Goal: Entertainment & Leisure: Consume media (video, audio)

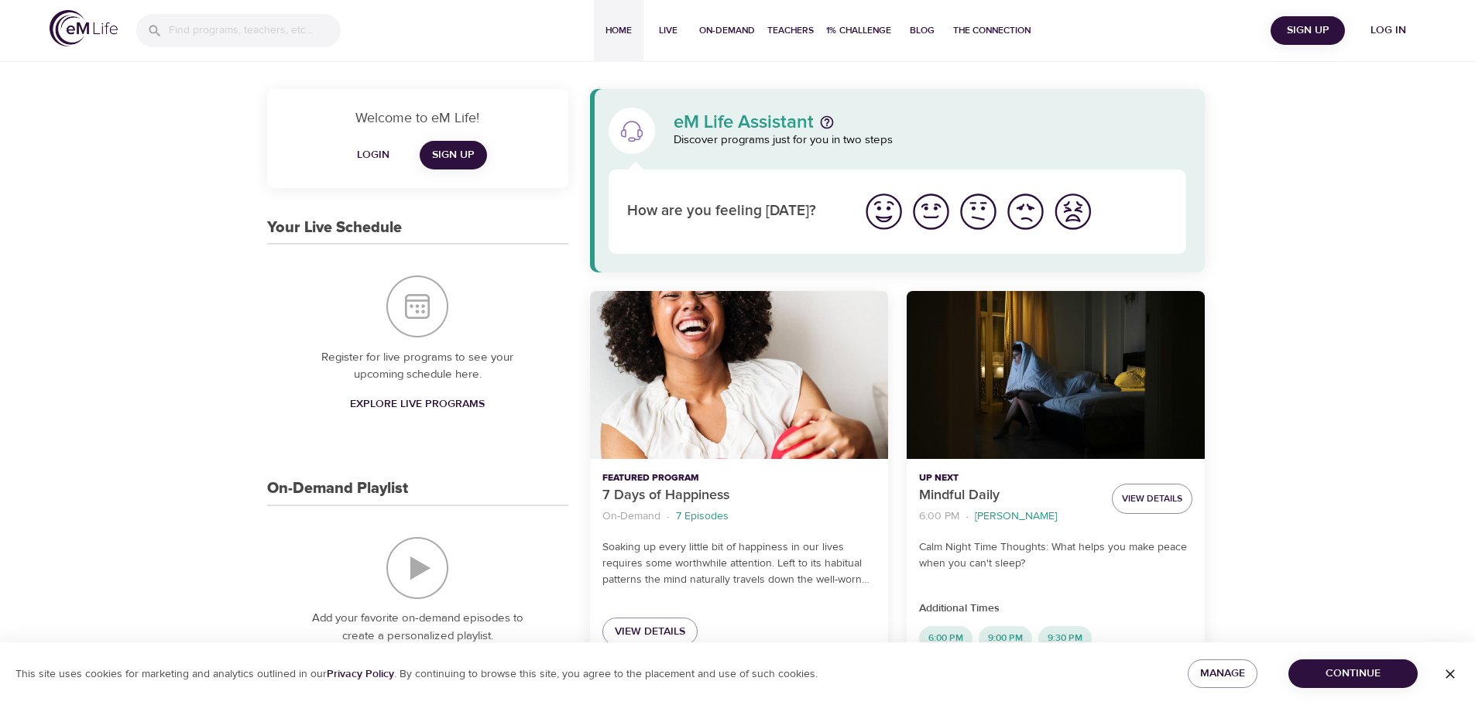
click at [923, 204] on img "I'm feeling good" at bounding box center [930, 211] width 43 height 43
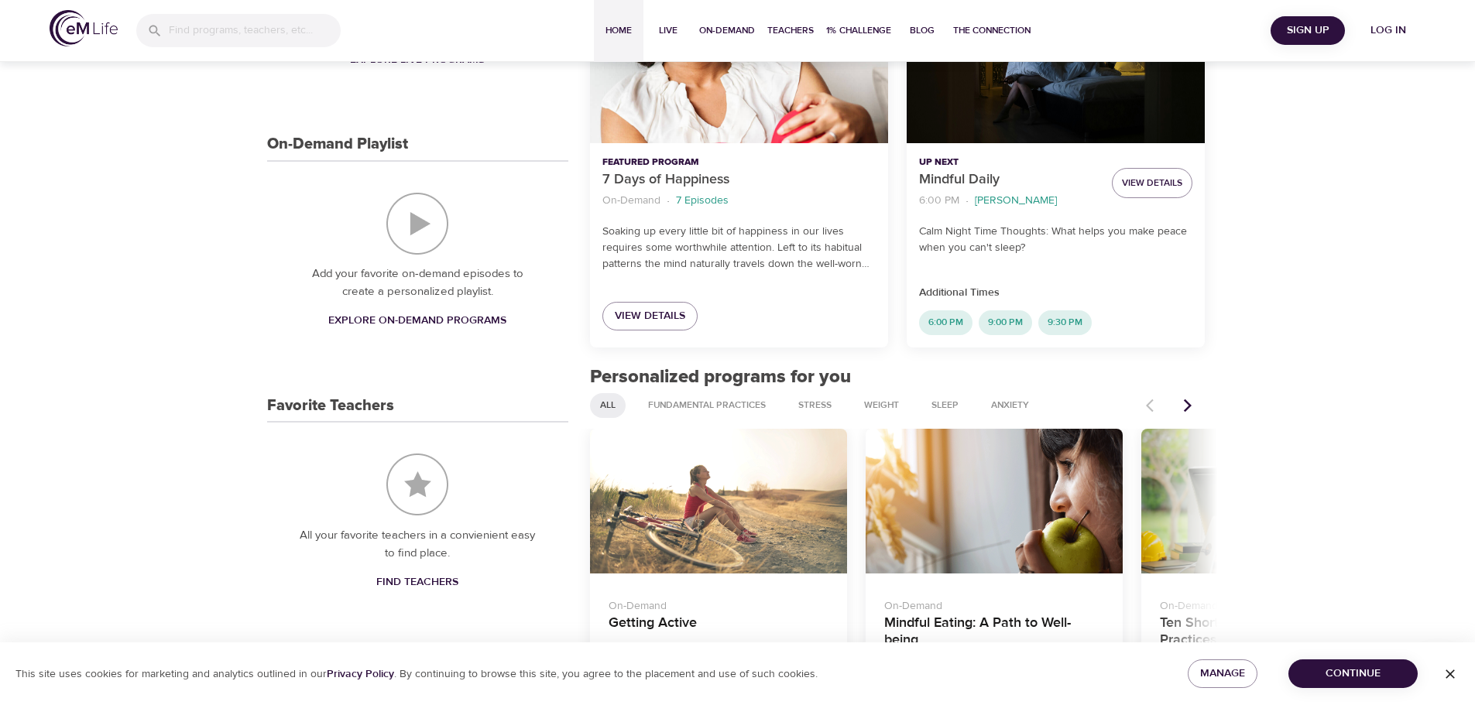
scroll to position [464, 0]
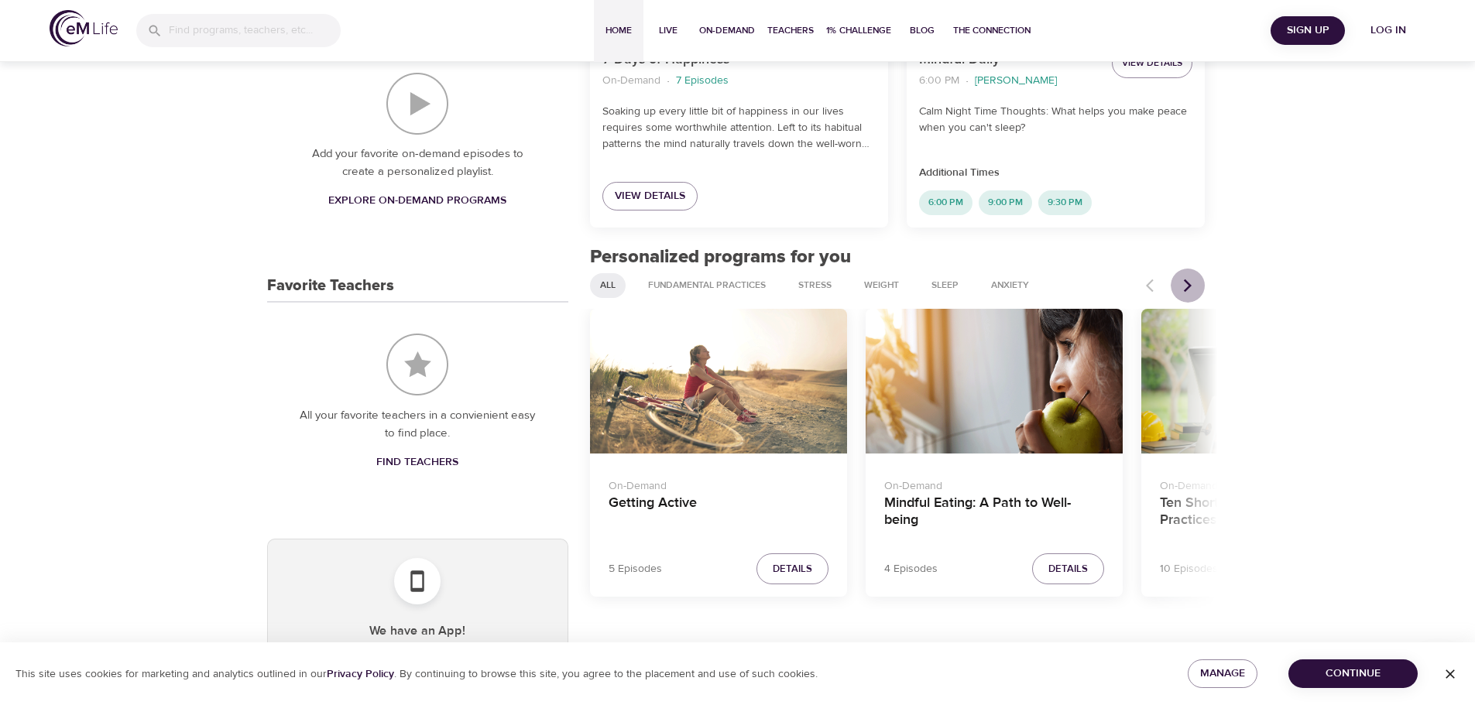
click at [1193, 286] on icon "Next items" at bounding box center [1187, 285] width 15 height 15
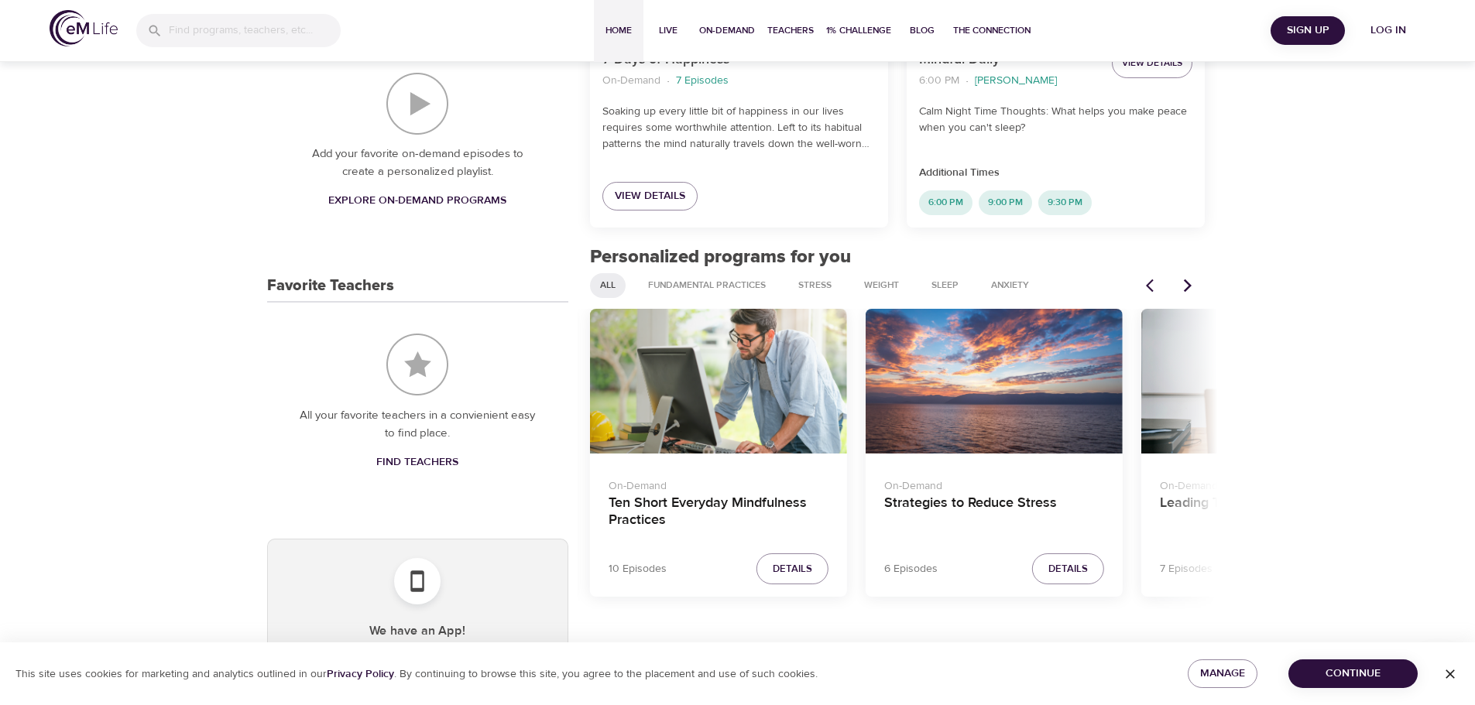
click at [724, 369] on div "Ten Short Everyday Mindfulness Practices" at bounding box center [718, 381] width 257 height 145
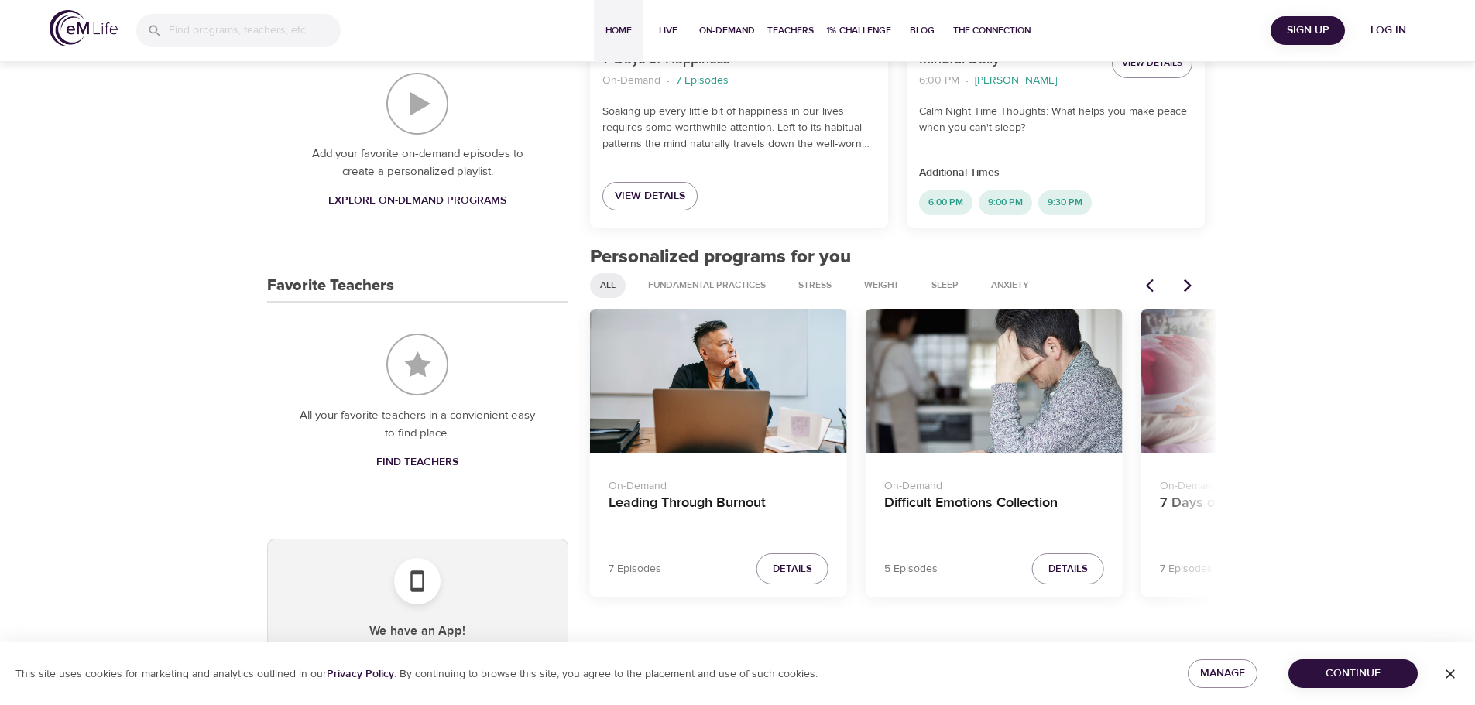
click at [1146, 285] on icon "Previous items" at bounding box center [1153, 285] width 15 height 15
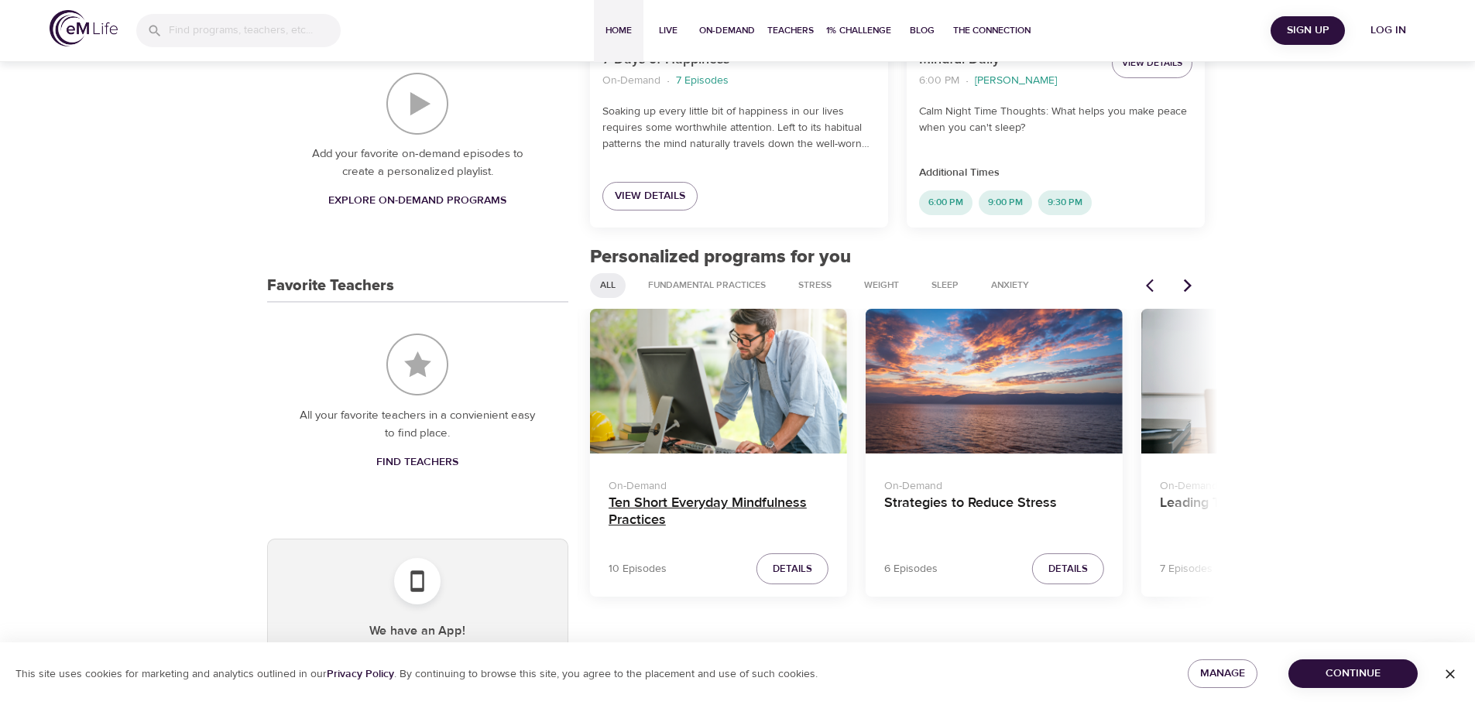
click at [635, 508] on h4 "Ten Short Everyday Mindfulness Practices" at bounding box center [718, 513] width 220 height 37
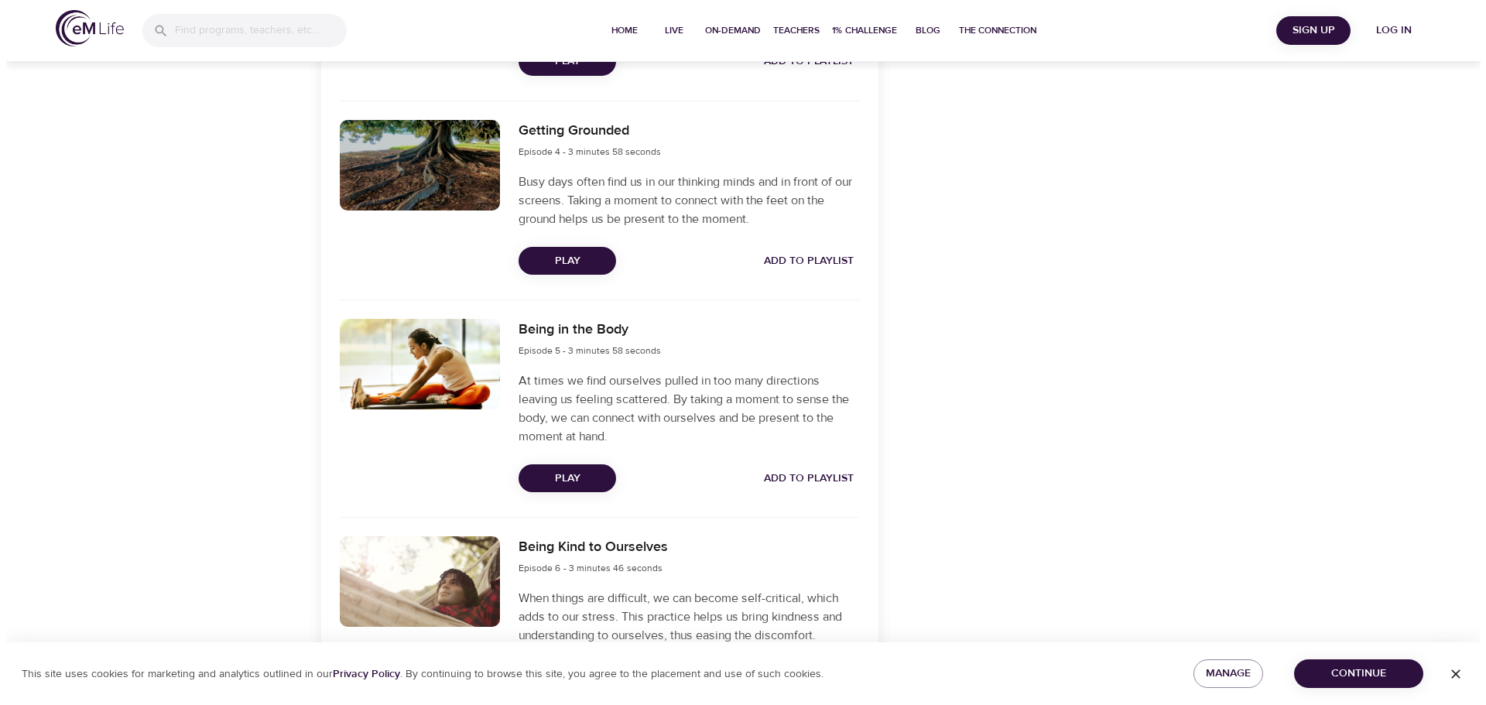
scroll to position [1238, 0]
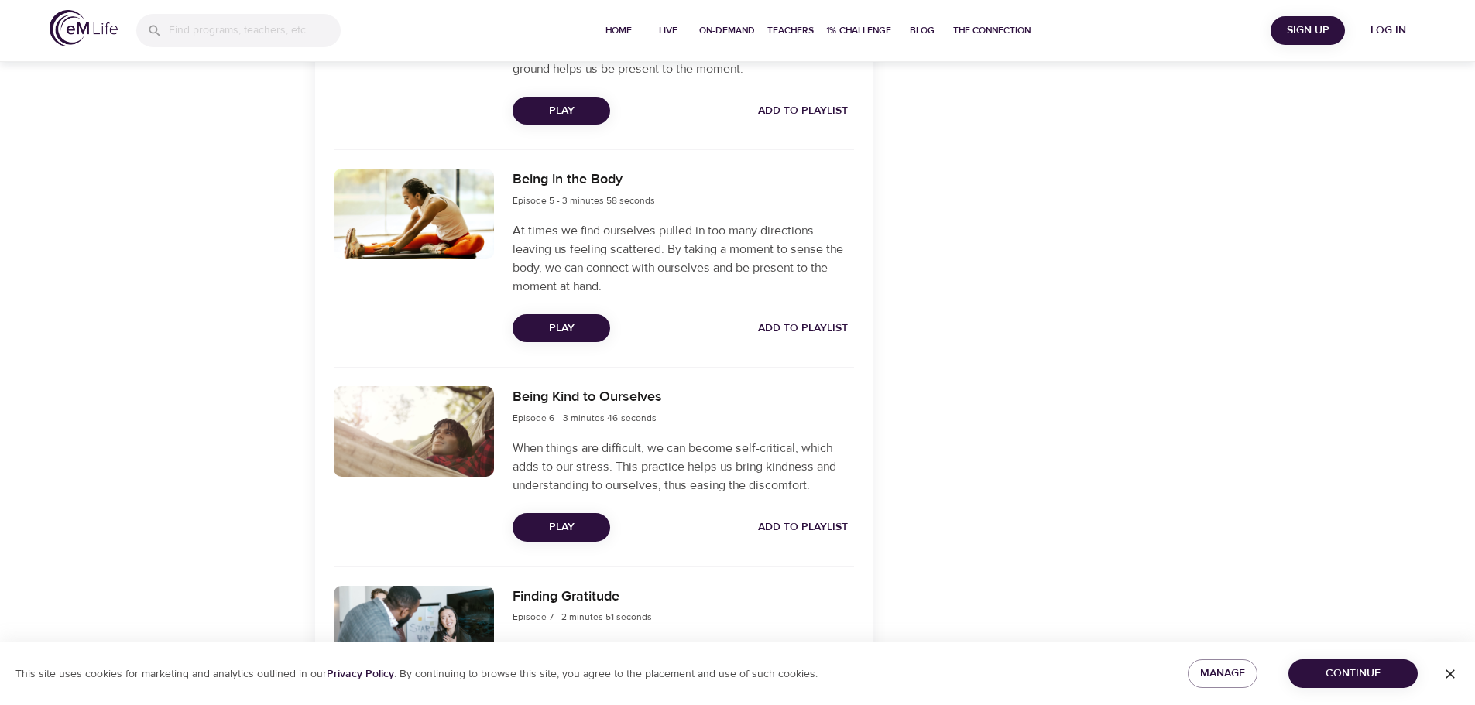
click at [551, 527] on span "Play" at bounding box center [561, 527] width 73 height 19
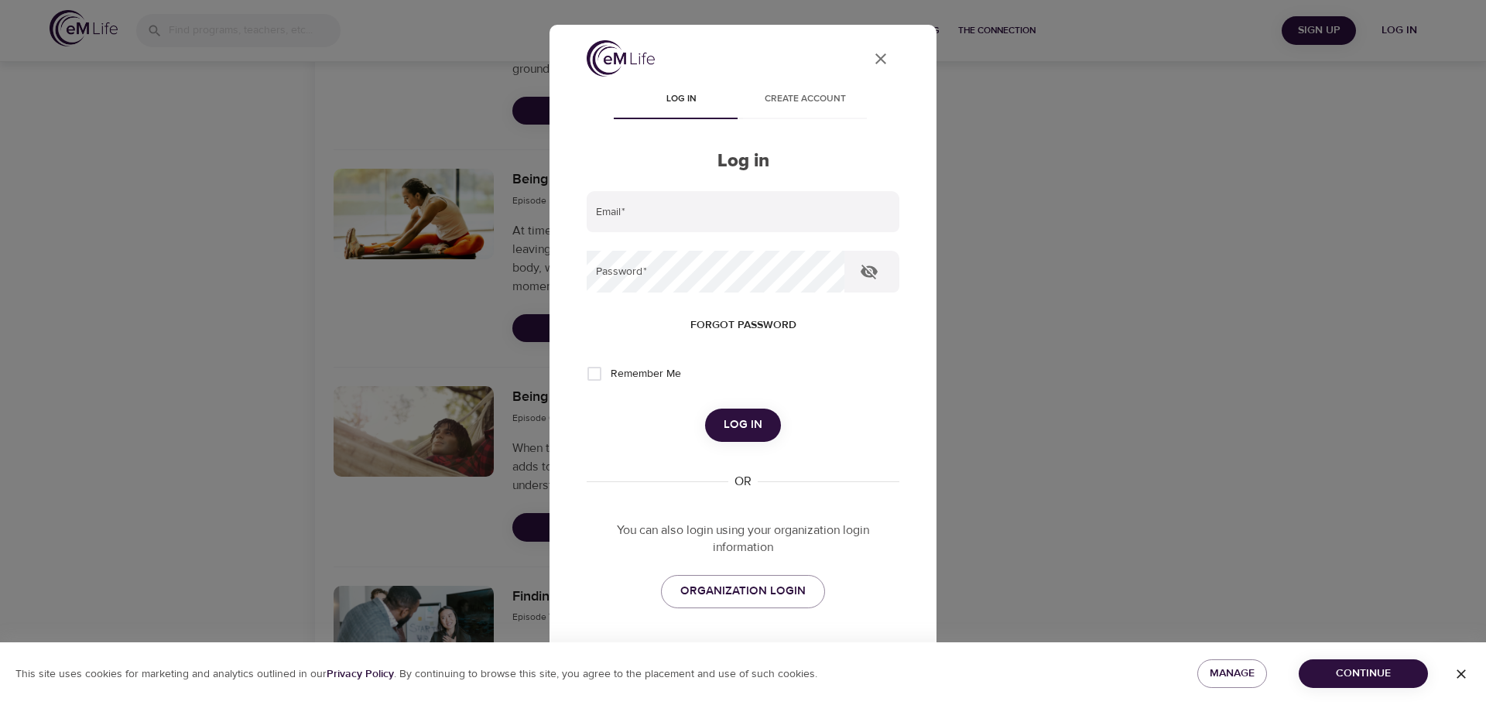
type input "pavel.karbulka@amexgbt.com"
click at [740, 423] on span "Log in" at bounding box center [743, 425] width 39 height 20
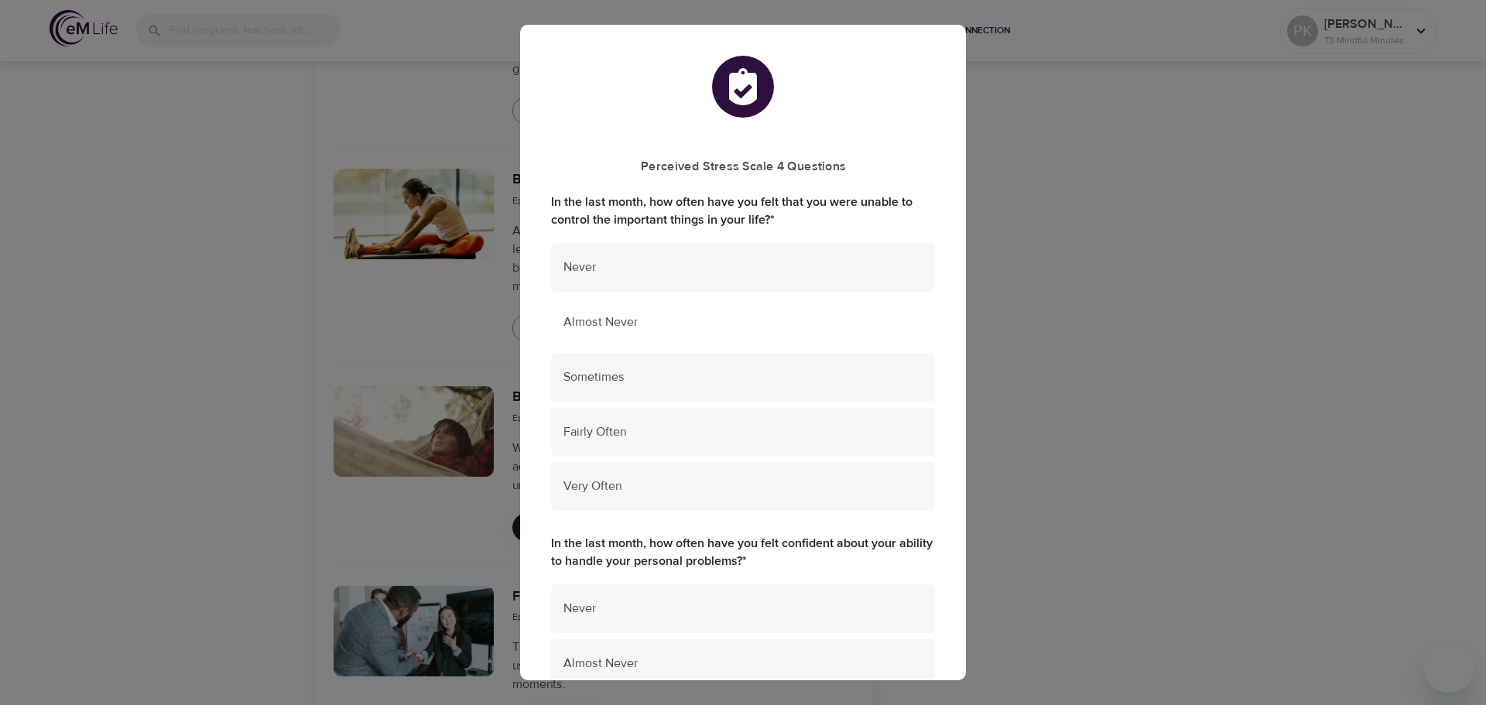
click at [774, 306] on div "Almost Never" at bounding box center [743, 322] width 384 height 49
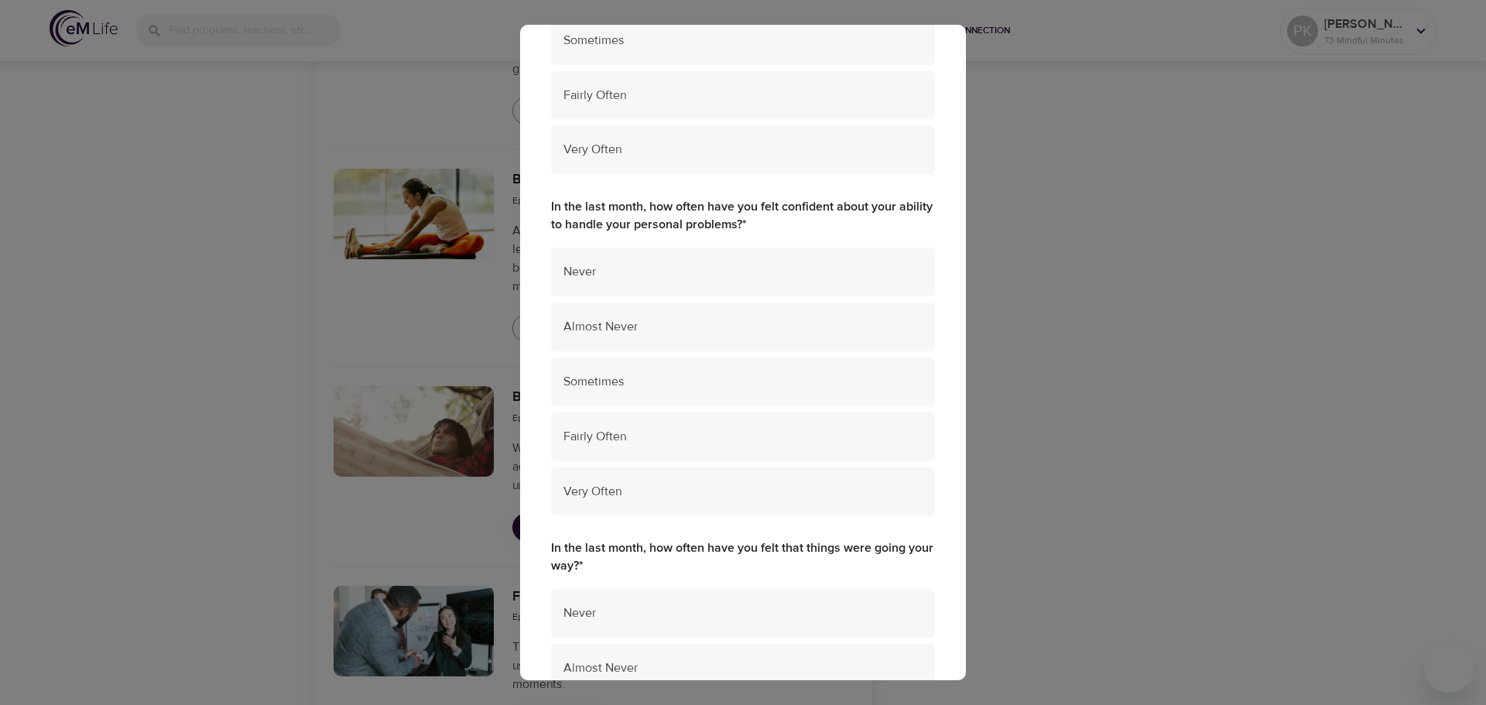
scroll to position [310, 0]
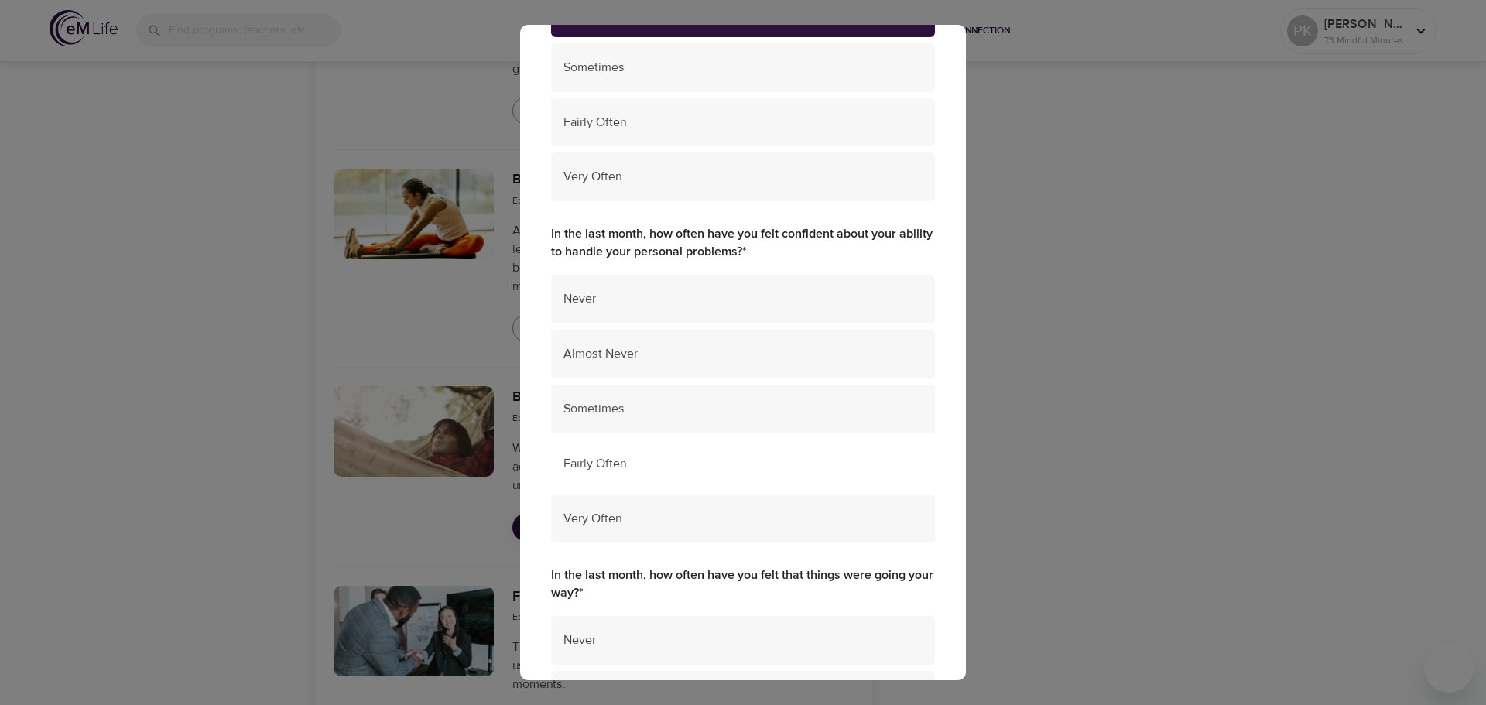
click at [708, 464] on span "Fairly Often" at bounding box center [742, 464] width 359 height 18
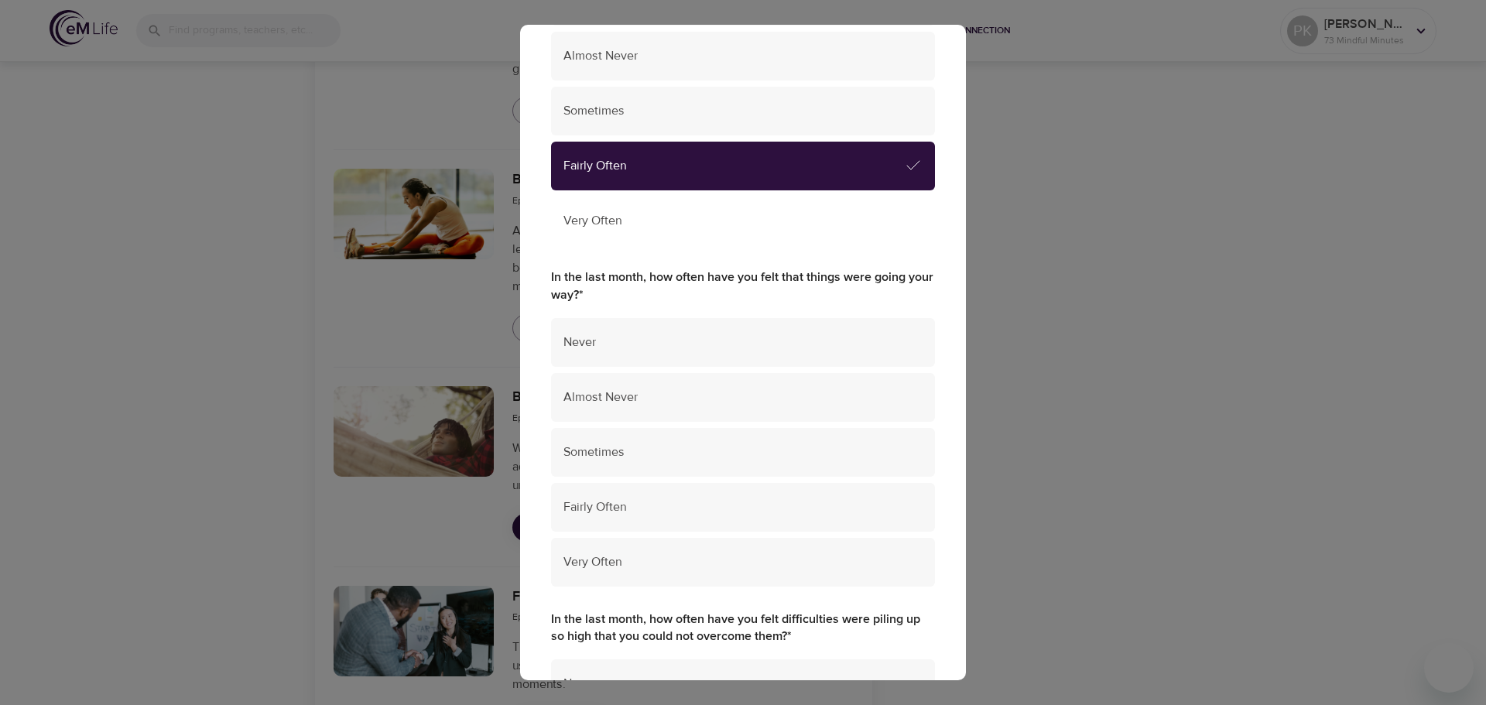
scroll to position [697, 0]
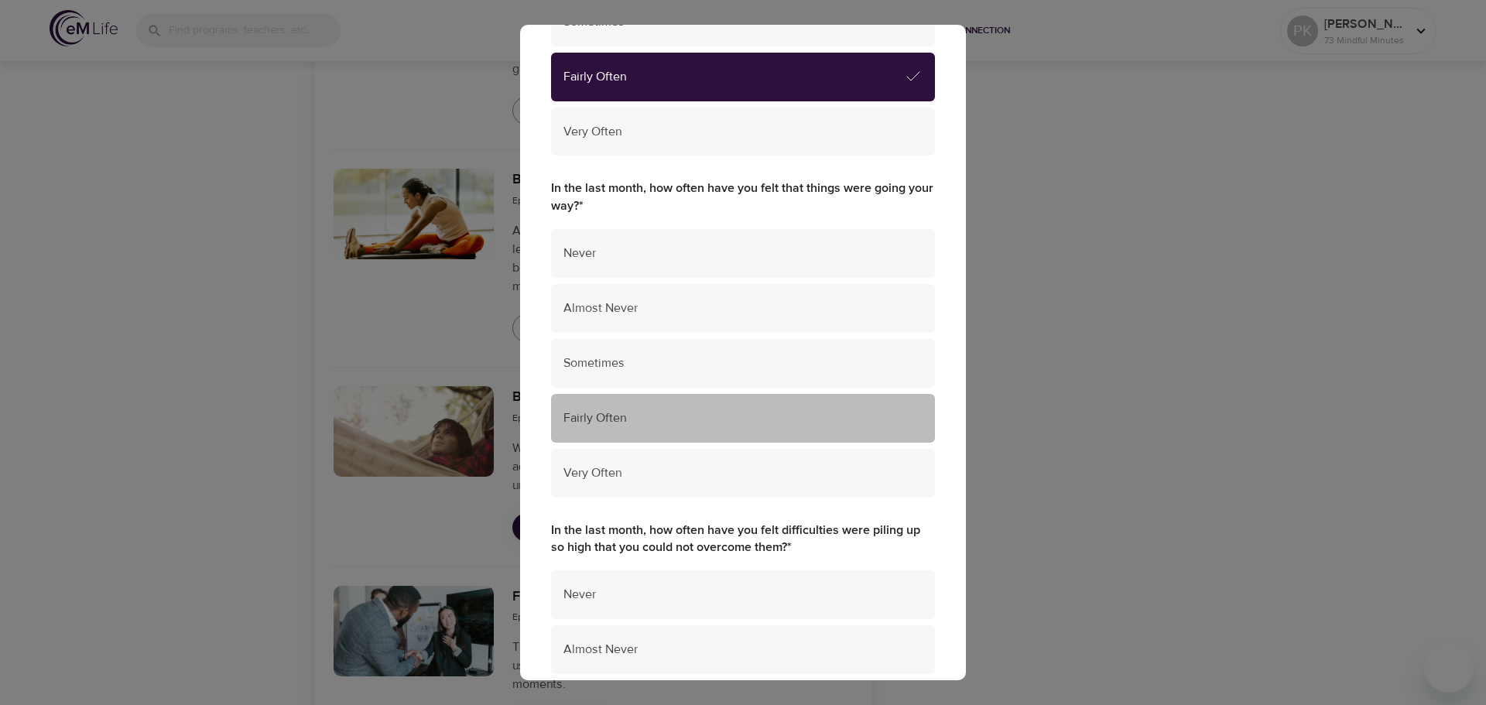
click at [851, 411] on span "Fairly Often" at bounding box center [742, 418] width 359 height 18
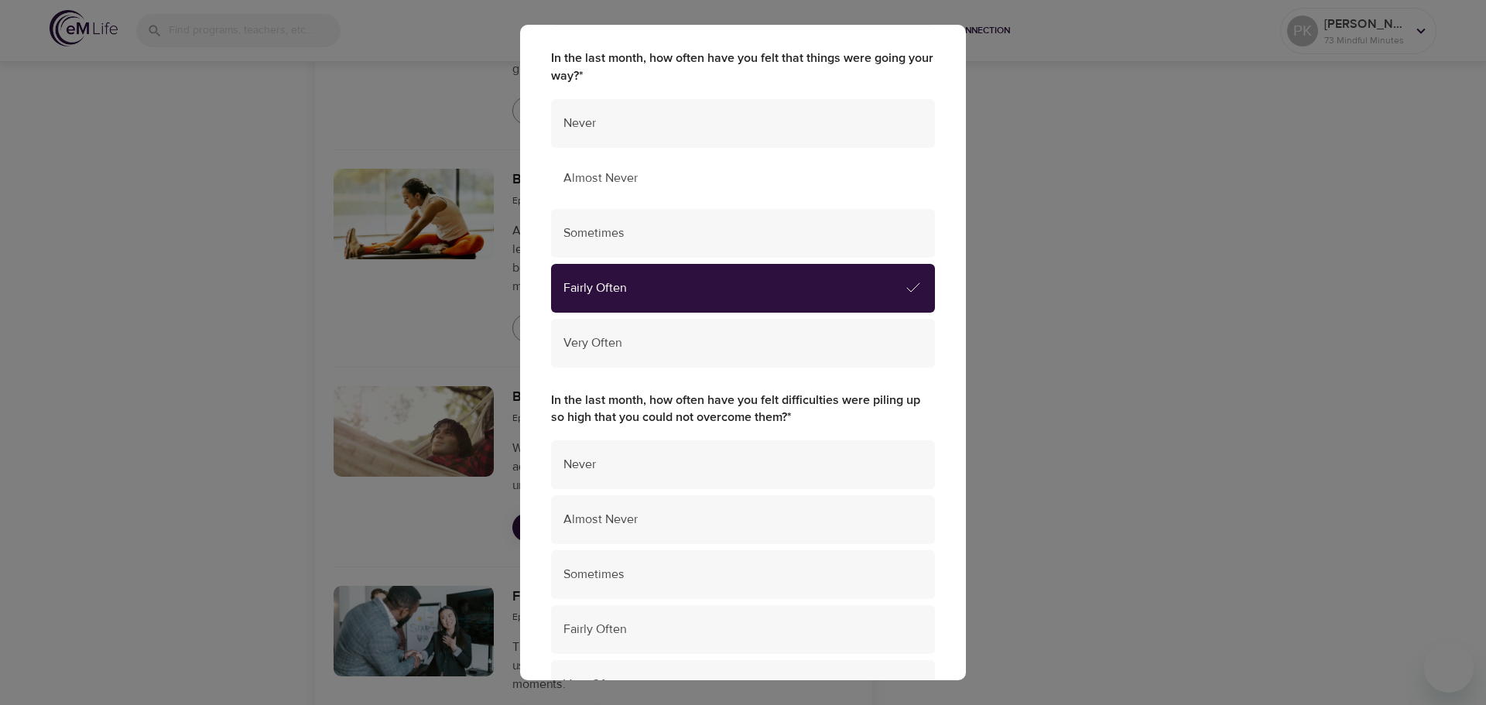
scroll to position [929, 0]
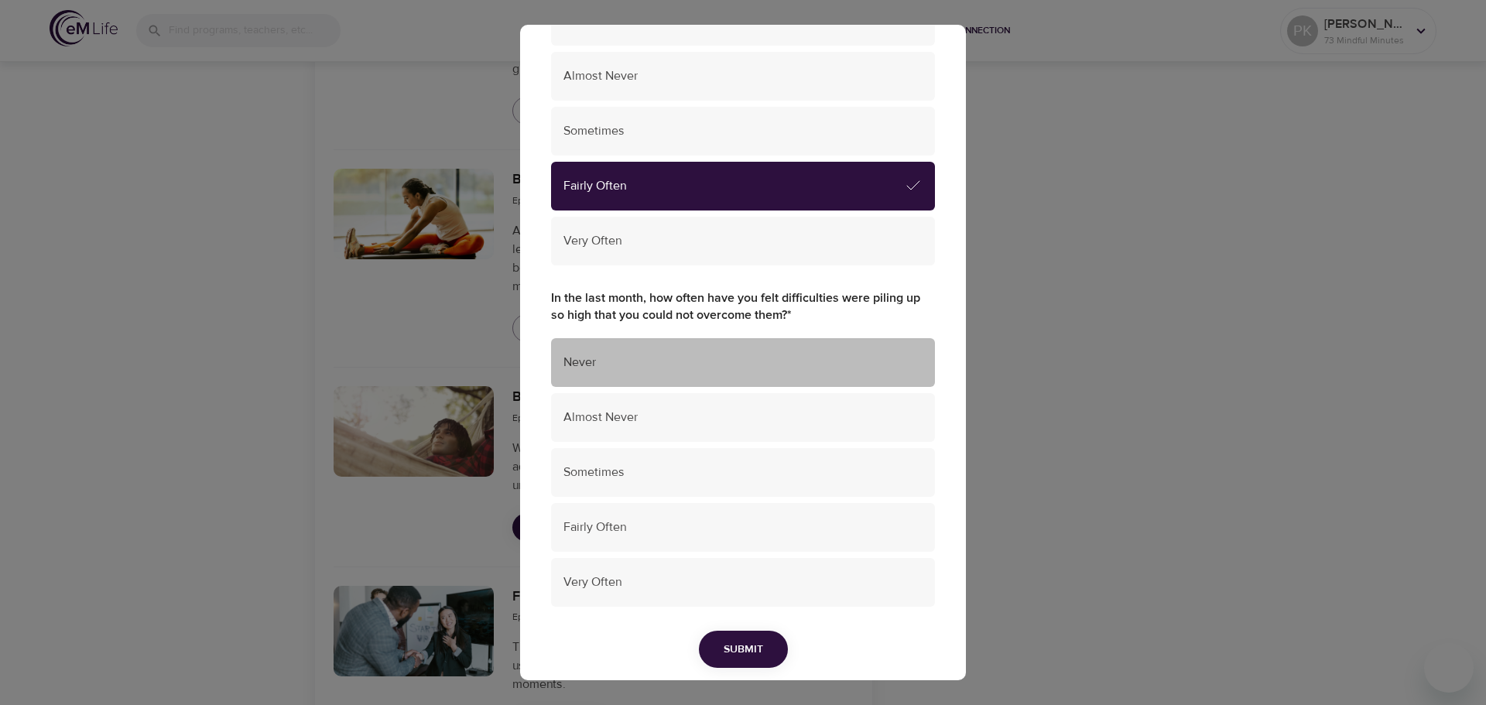
click at [750, 365] on span "Never" at bounding box center [742, 363] width 359 height 18
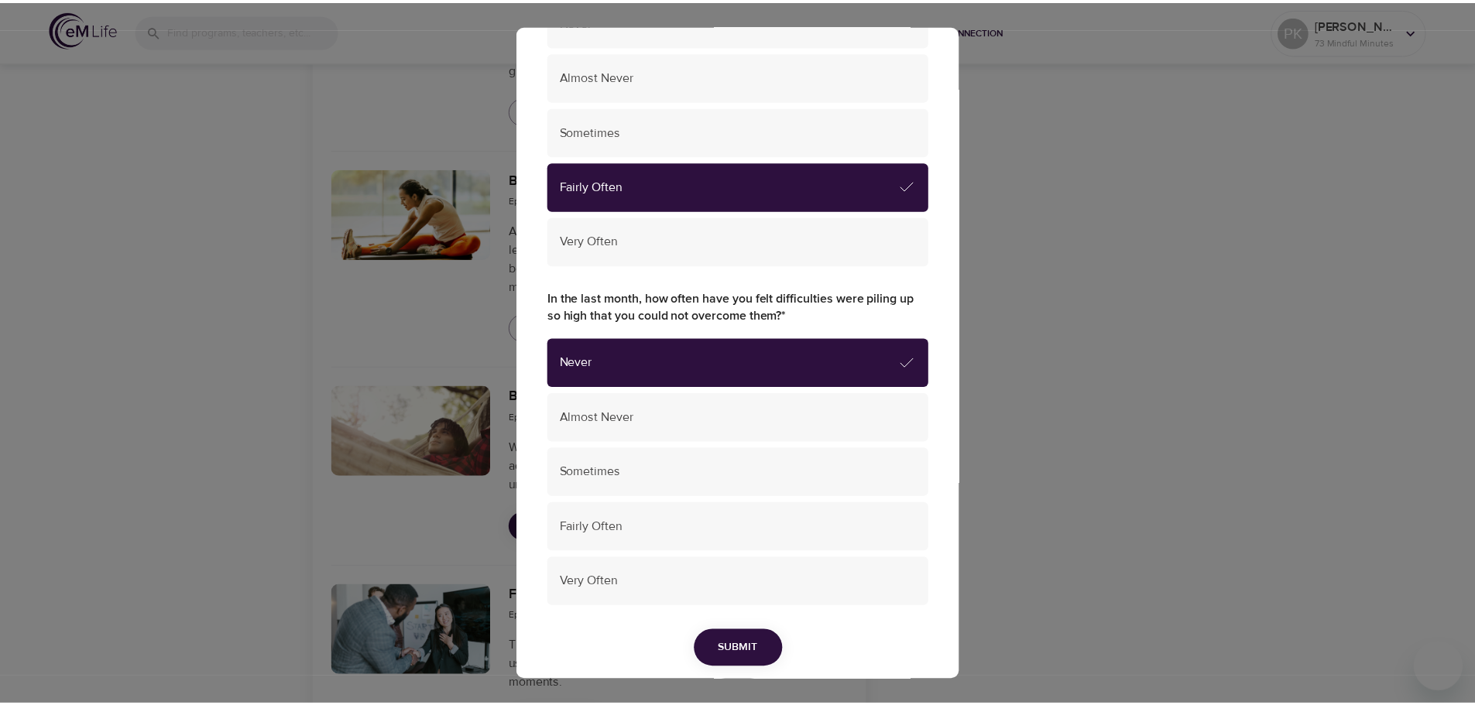
scroll to position [984, 0]
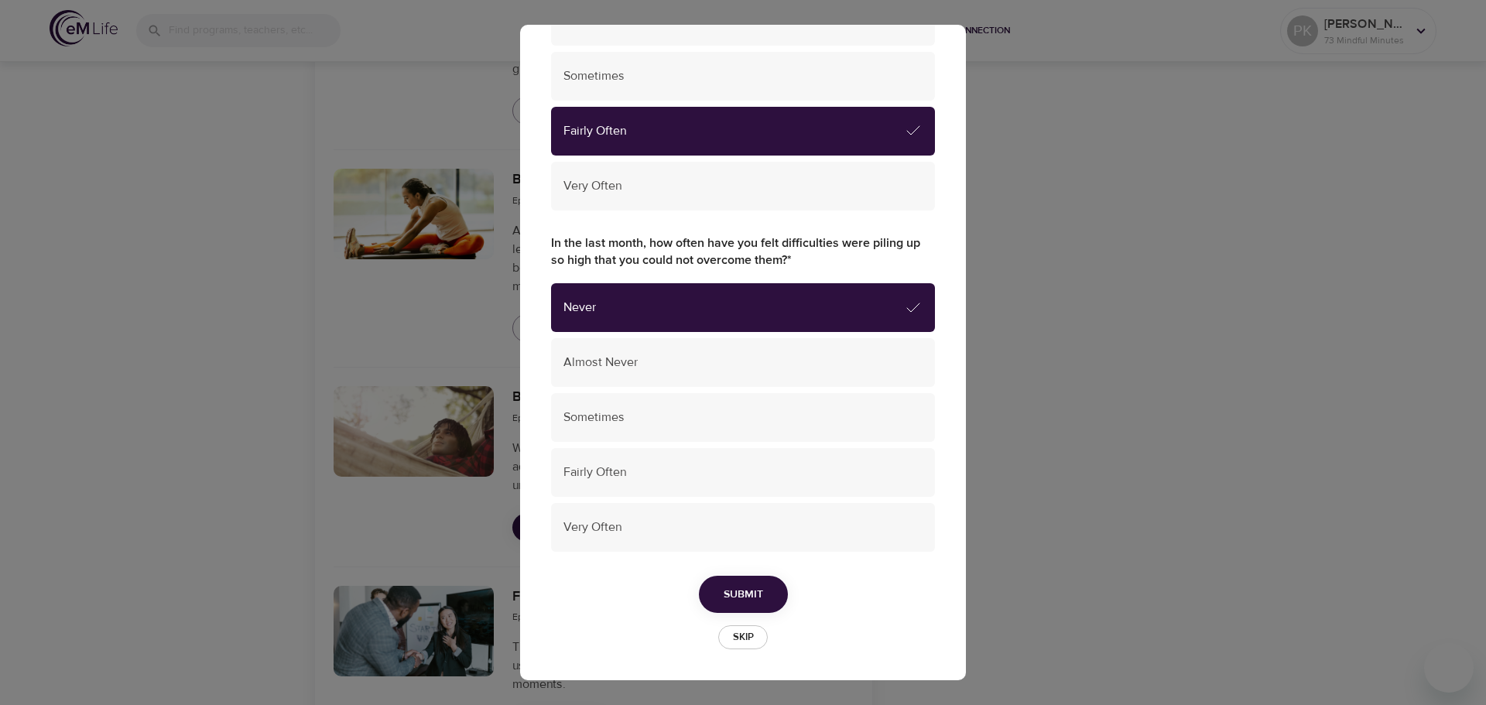
click at [759, 589] on button "Submit" at bounding box center [743, 595] width 89 height 38
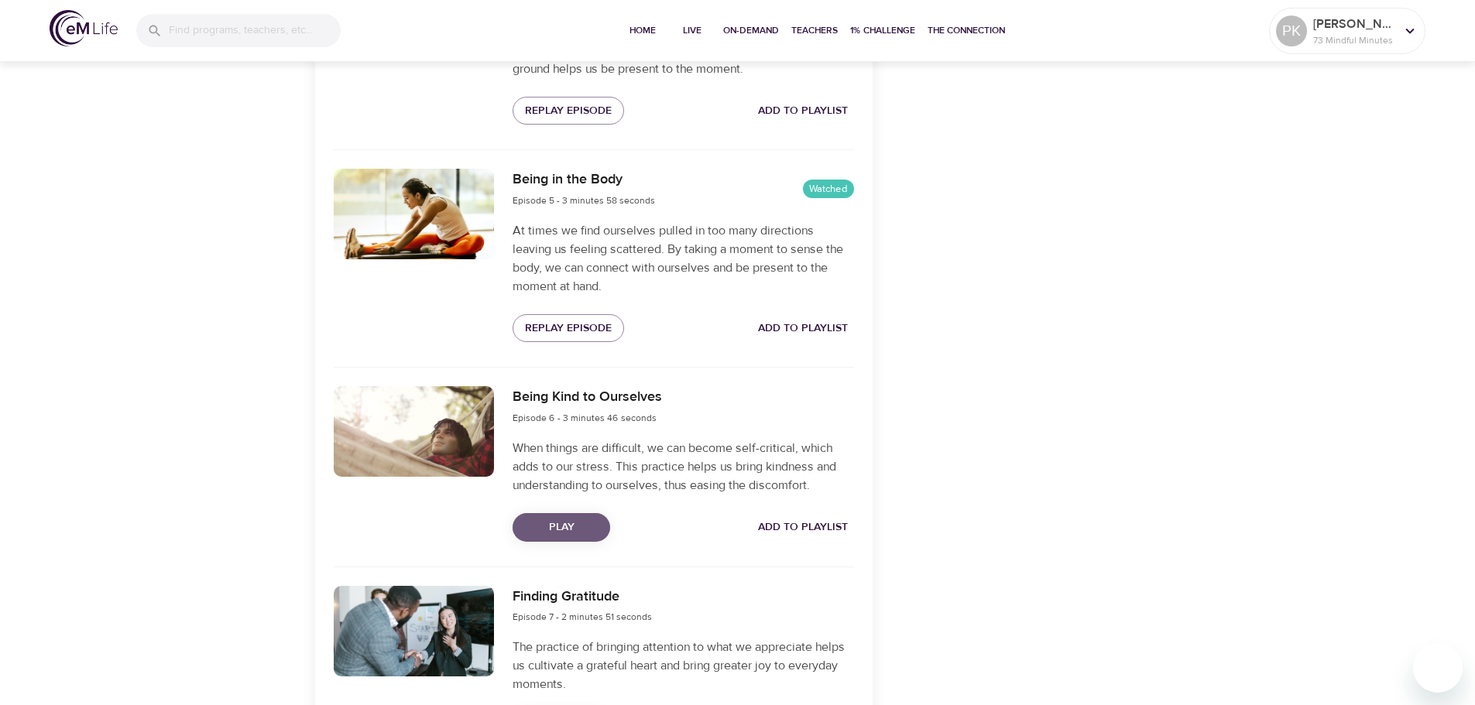
click at [589, 526] on span "Play" at bounding box center [561, 527] width 73 height 19
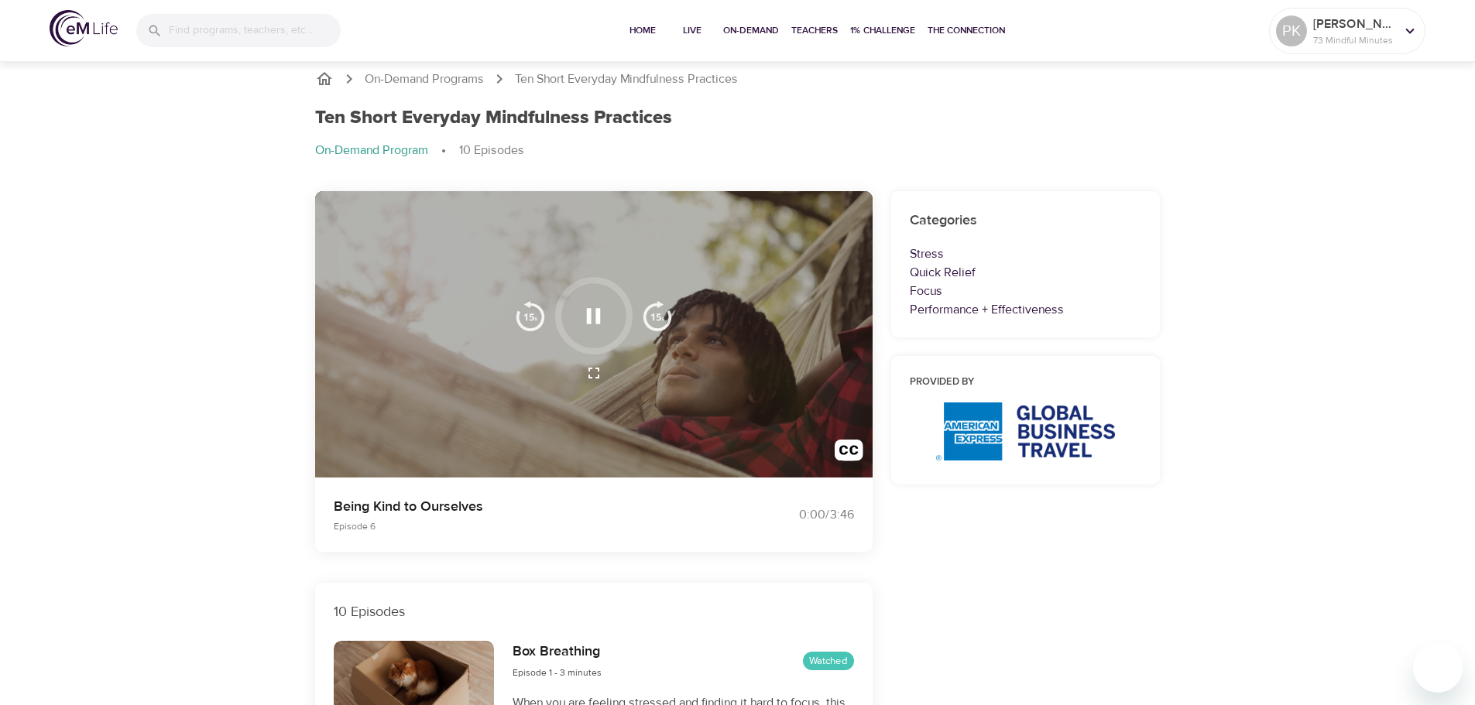
scroll to position [0, 0]
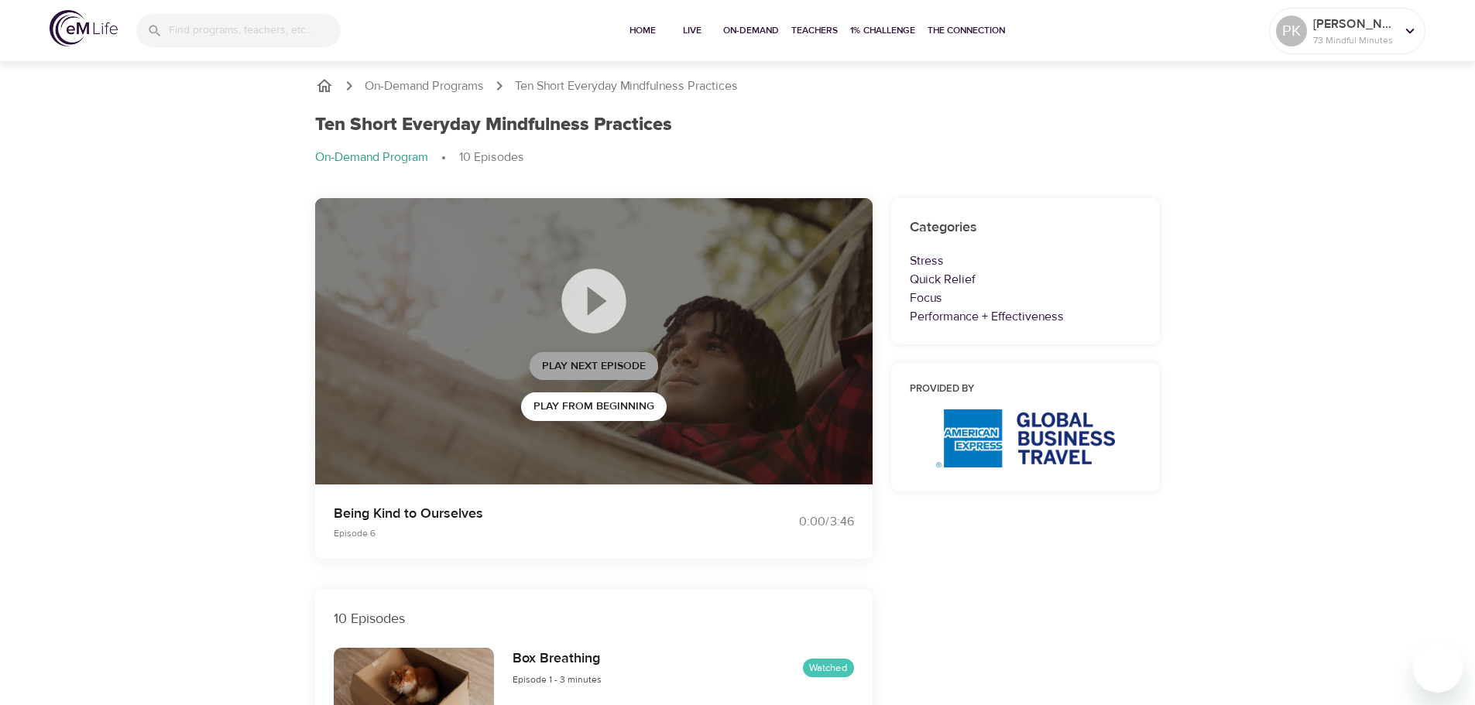
click at [587, 367] on span "Play Next Episode" at bounding box center [594, 366] width 104 height 19
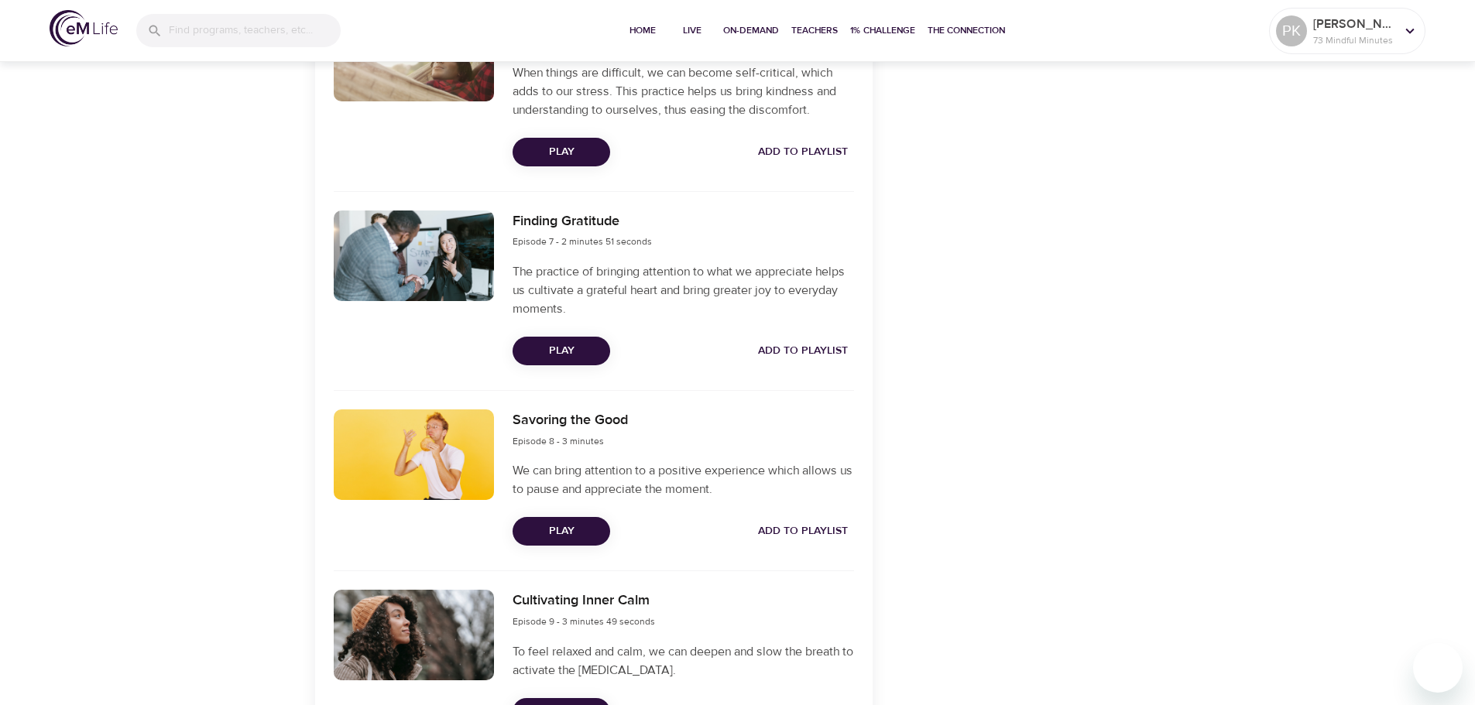
scroll to position [1703, 0]
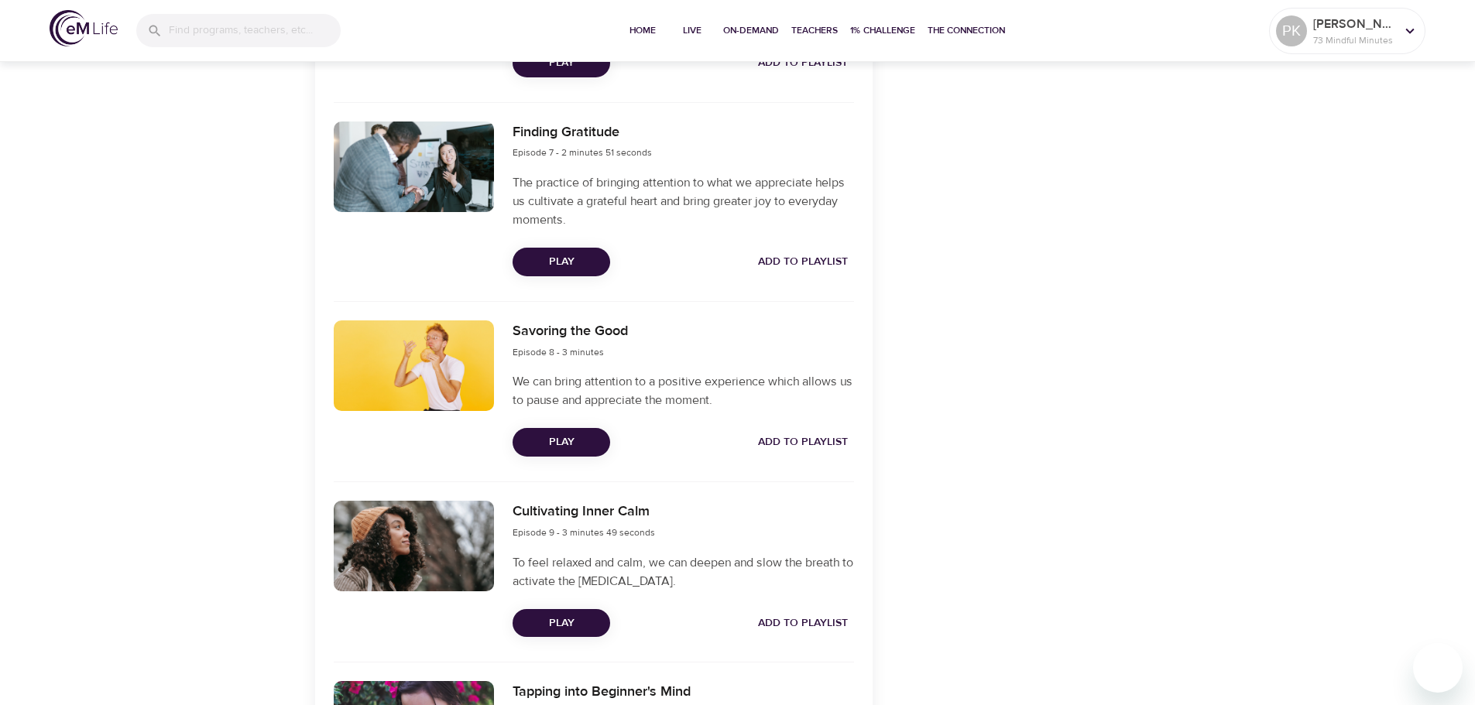
click at [553, 440] on span "Play" at bounding box center [561, 442] width 73 height 19
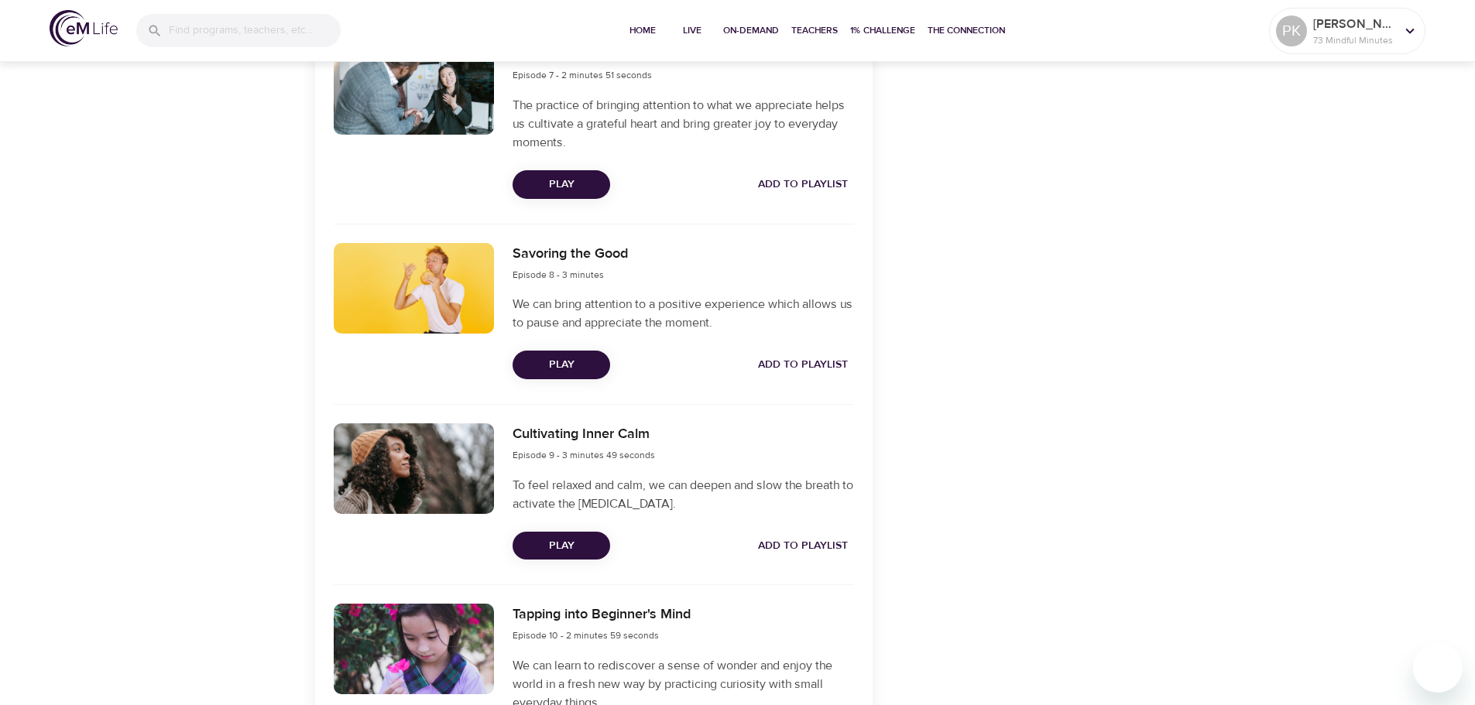
scroll to position [1930, 0]
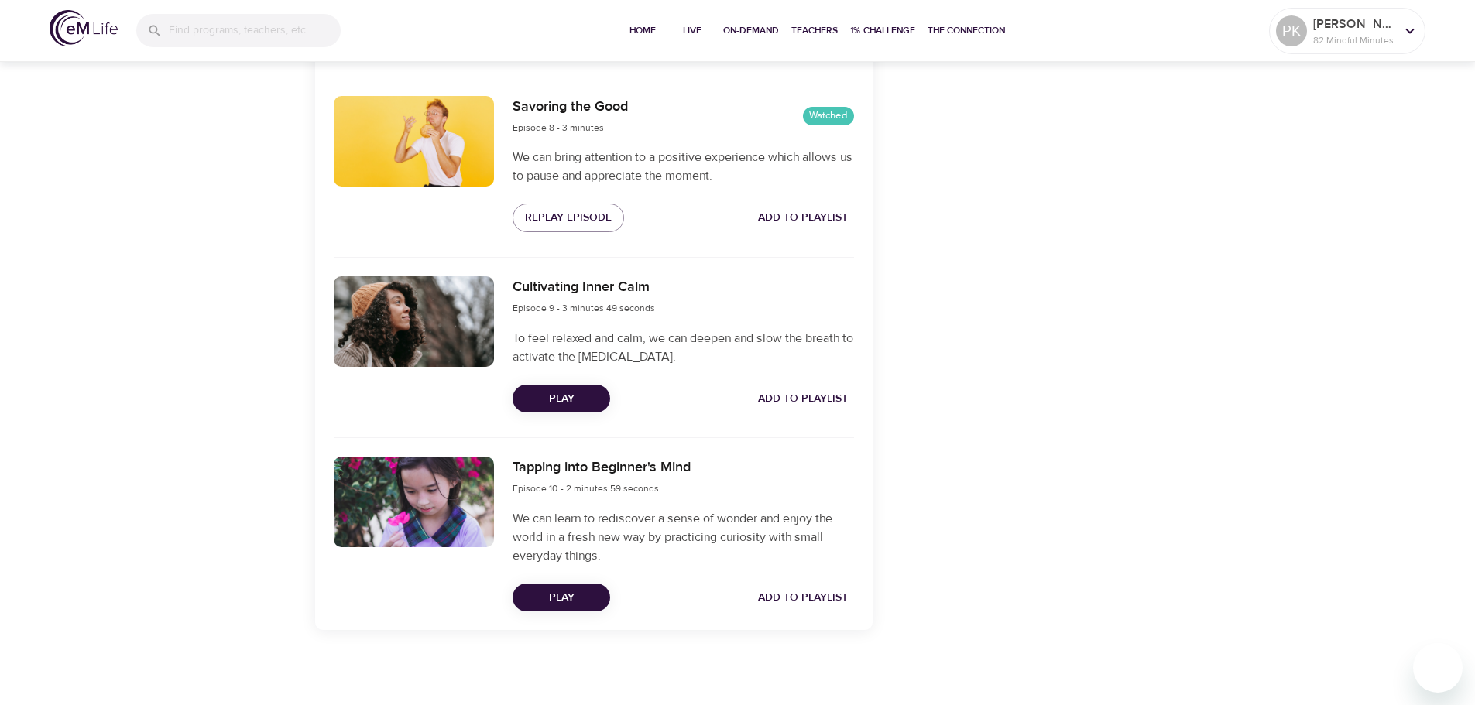
scroll to position [1930, 0]
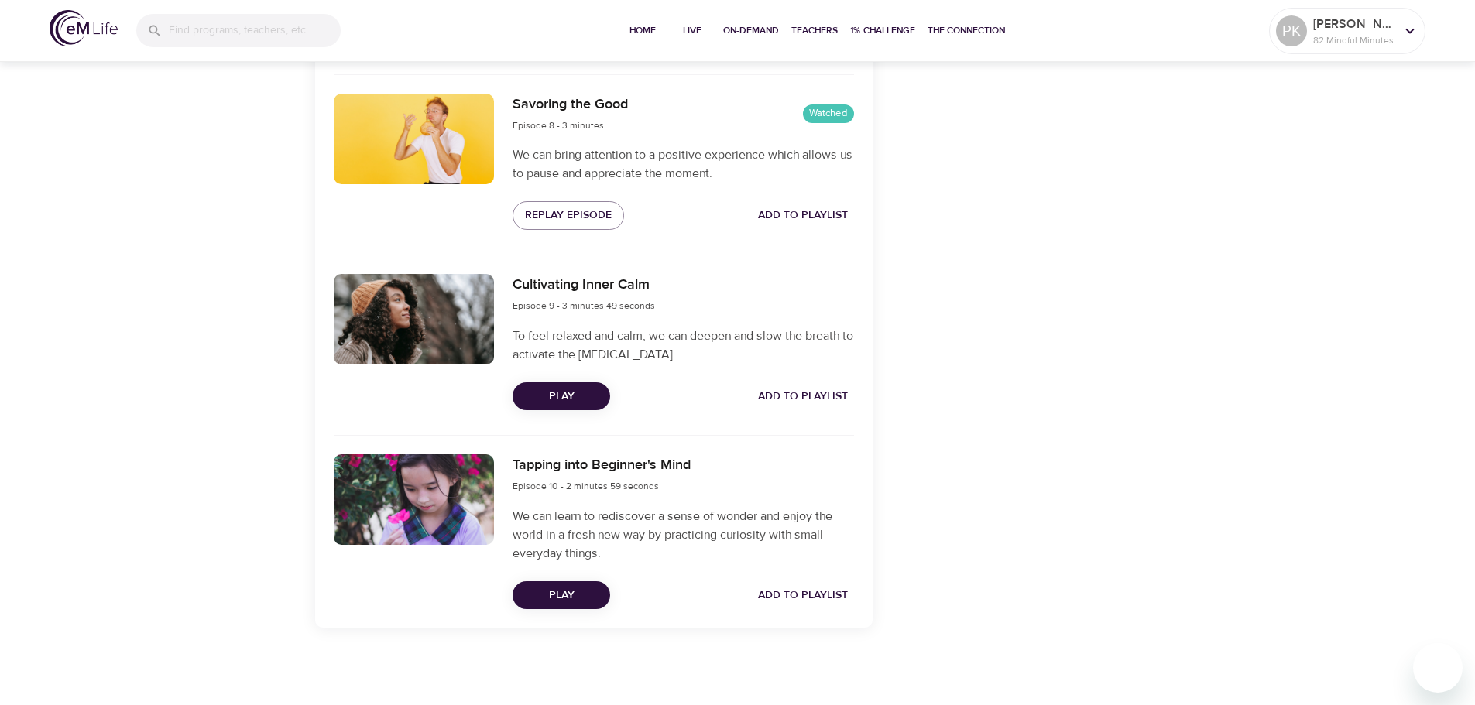
click at [546, 392] on span "Play" at bounding box center [561, 396] width 73 height 19
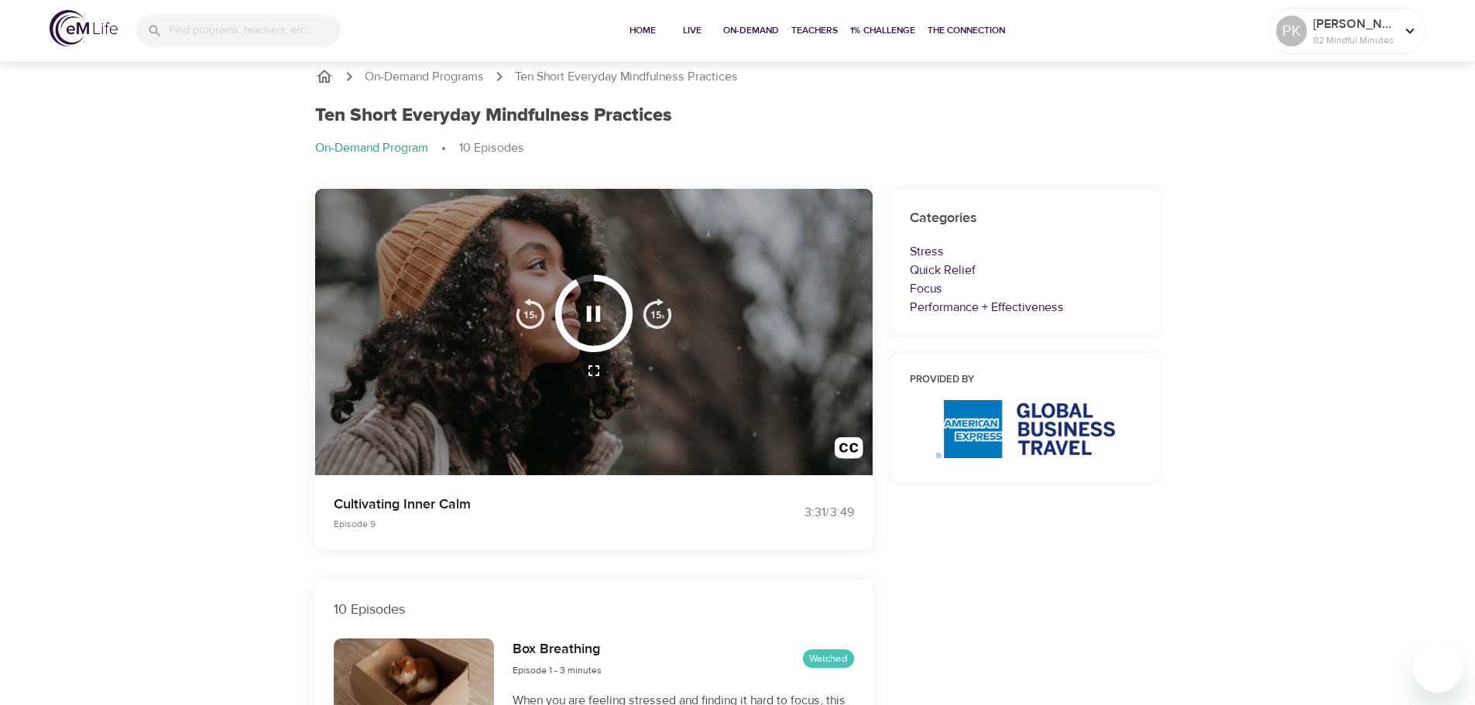
scroll to position [0, 0]
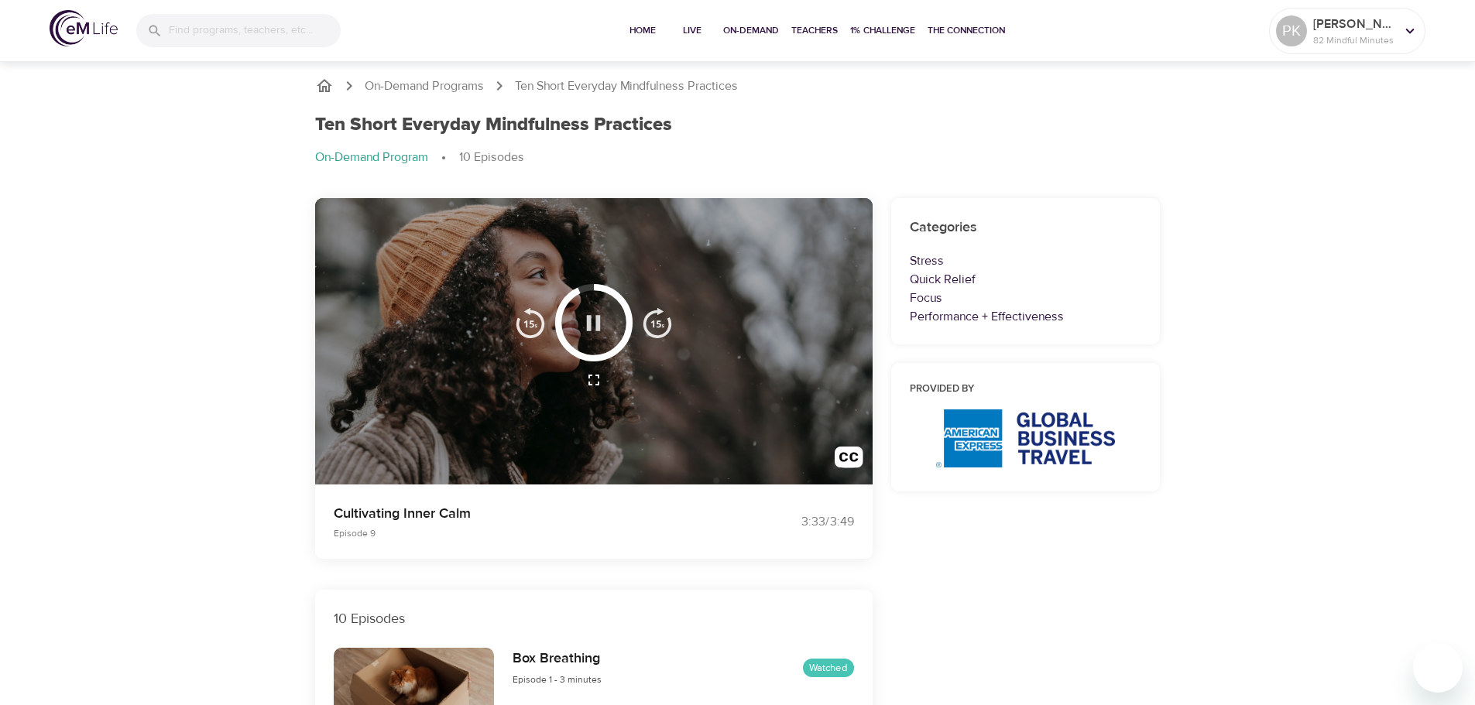
click at [603, 325] on icon "button" at bounding box center [593, 323] width 27 height 27
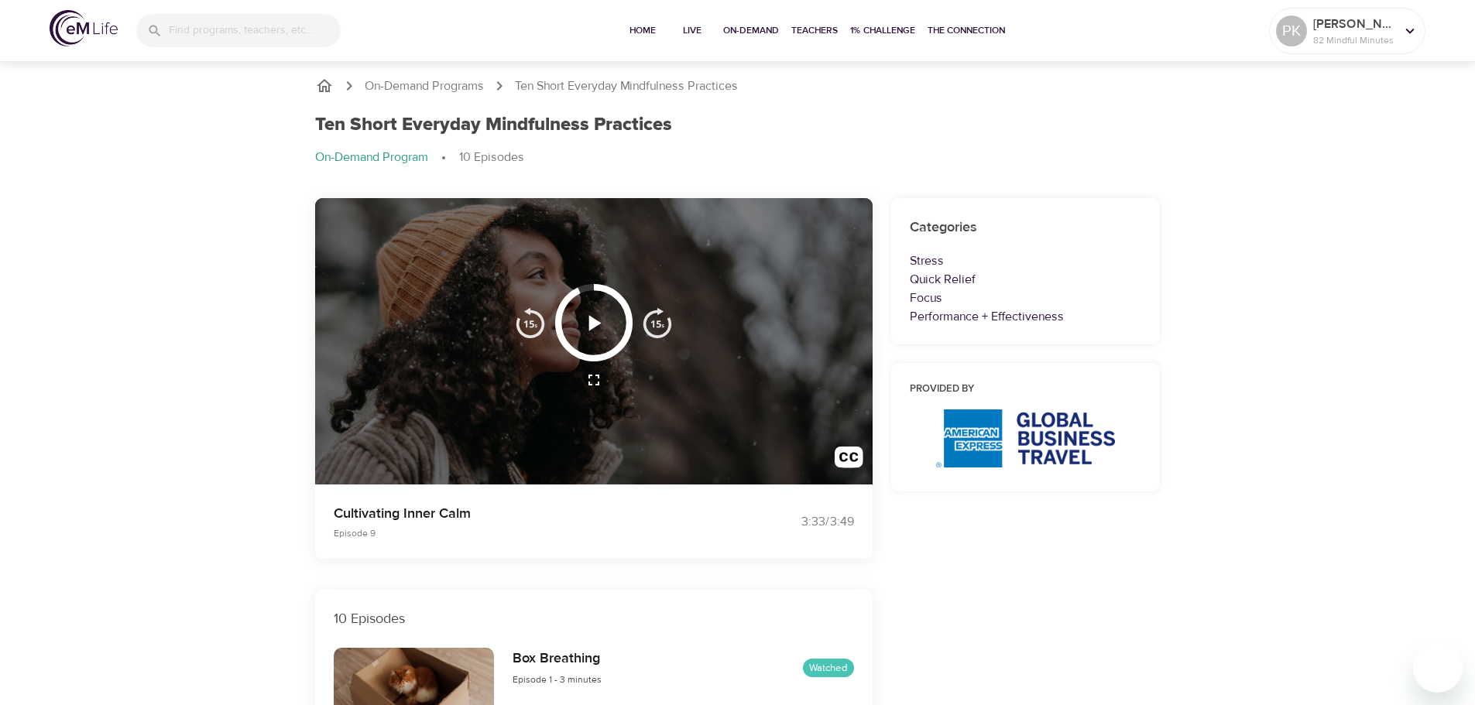
click at [595, 318] on icon "button" at bounding box center [593, 323] width 27 height 27
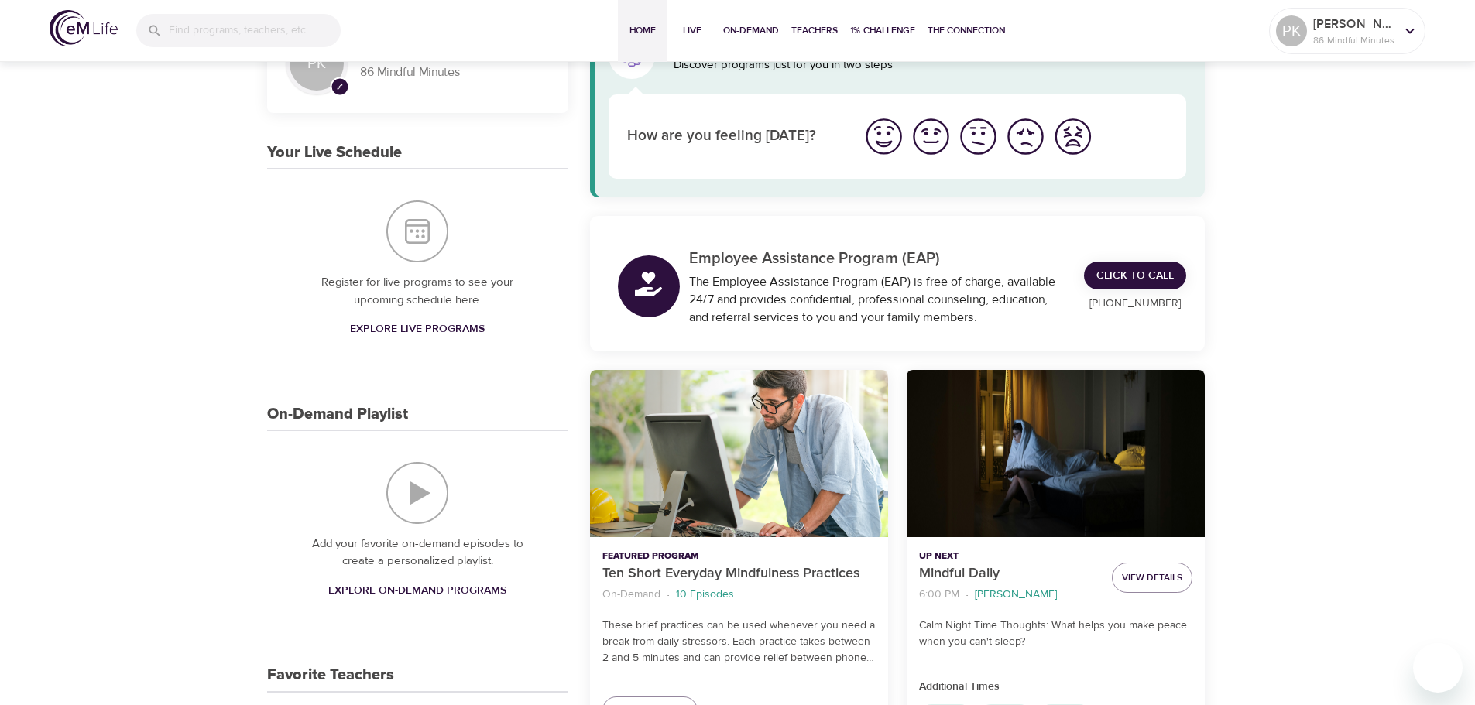
scroll to position [310, 0]
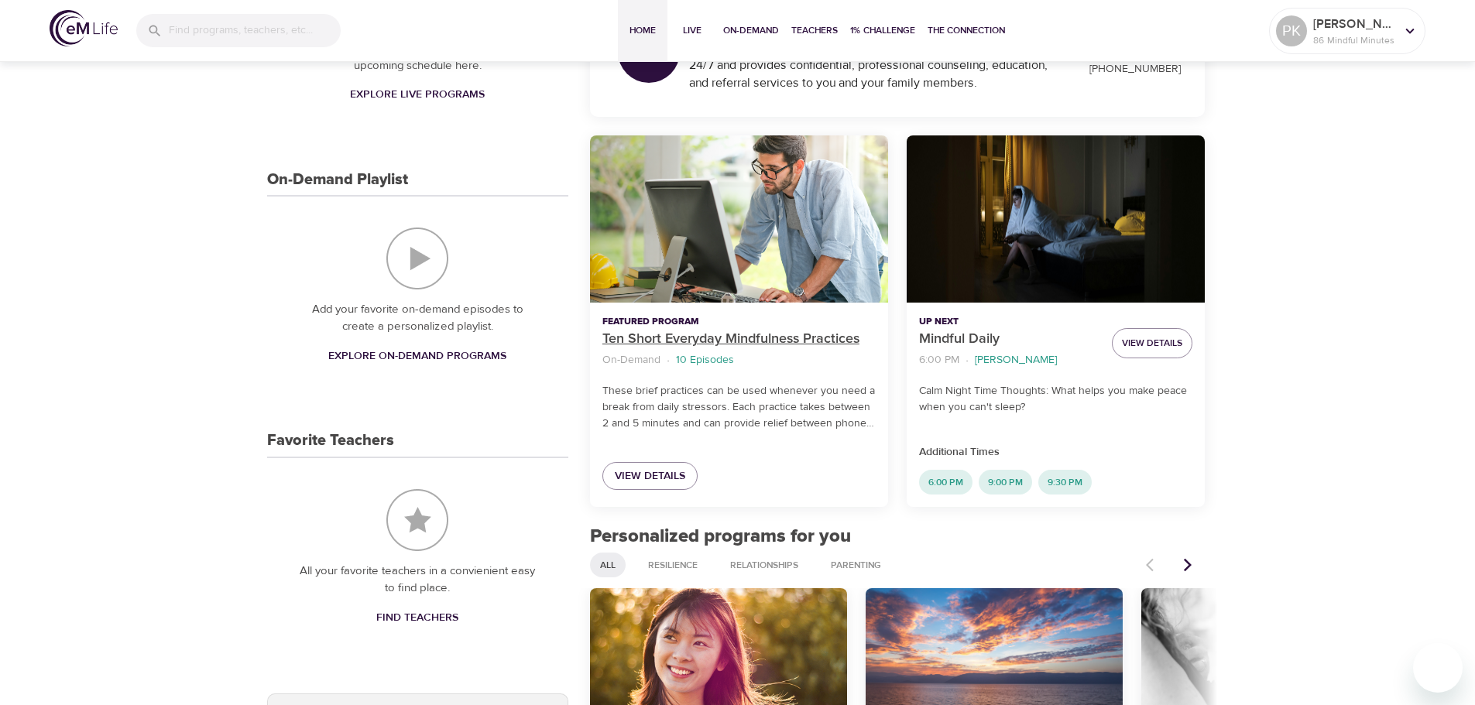
click at [742, 339] on p "Ten Short Everyday Mindfulness Practices" at bounding box center [738, 339] width 273 height 21
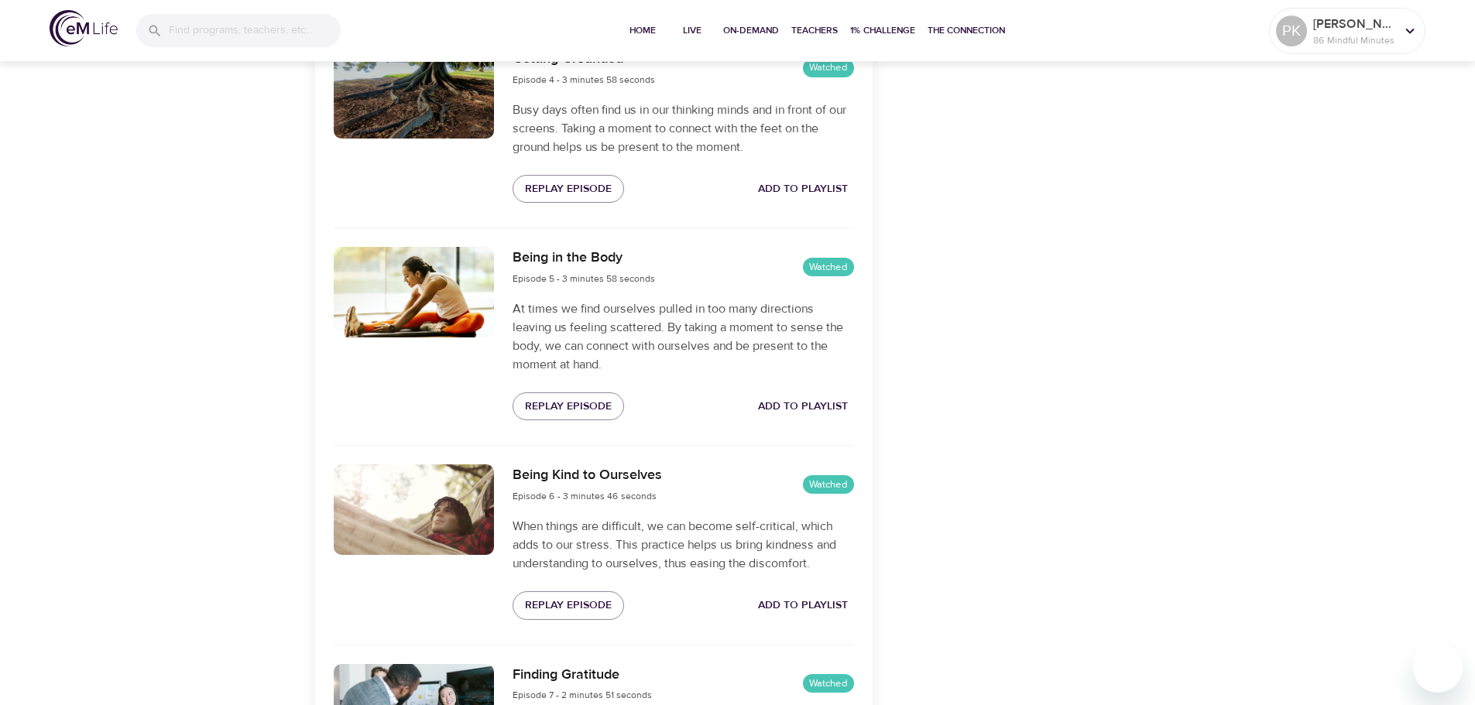
scroll to position [1161, 0]
